Goal: Information Seeking & Learning: Learn about a topic

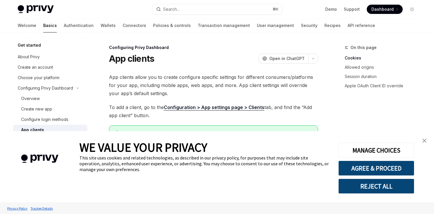
click at [422, 137] on link "close banner" at bounding box center [425, 141] width 12 height 12
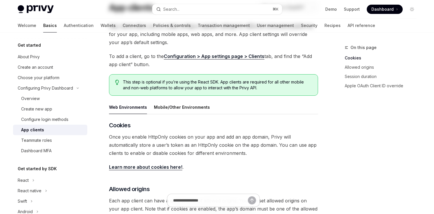
scroll to position [68, 0]
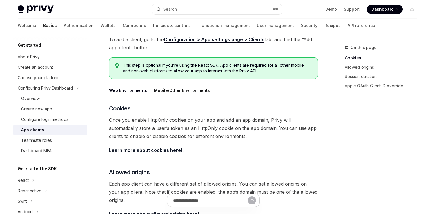
click at [181, 94] on button "Mobile/Other Environments" at bounding box center [182, 91] width 56 height 14
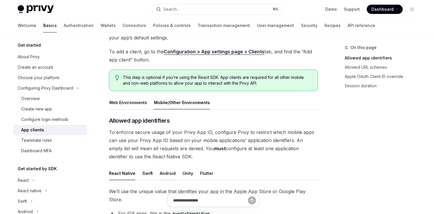
scroll to position [59, 0]
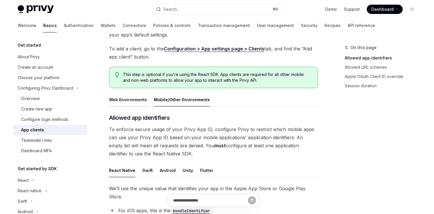
click at [125, 101] on button "Web Environments" at bounding box center [128, 100] width 38 height 14
type textarea "*"
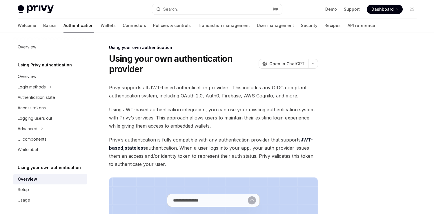
type textarea "*"
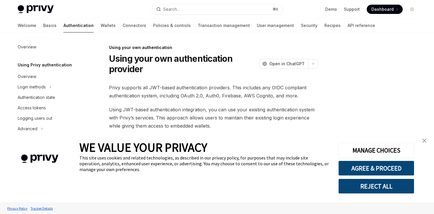
click at [424, 141] on img "close banner" at bounding box center [424, 141] width 4 height 4
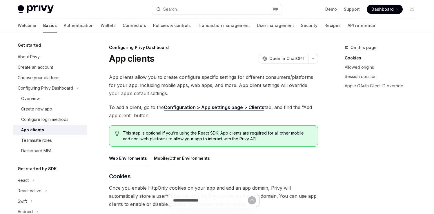
type textarea "*"
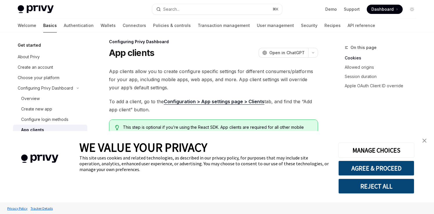
scroll to position [85, 0]
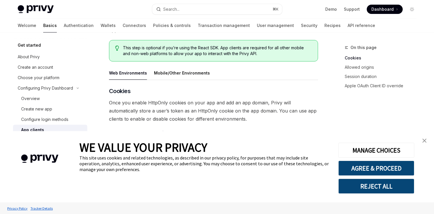
click at [427, 139] on link "close banner" at bounding box center [425, 141] width 12 height 12
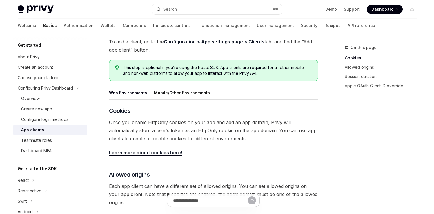
scroll to position [101, 0]
